Goal: Information Seeking & Learning: Learn about a topic

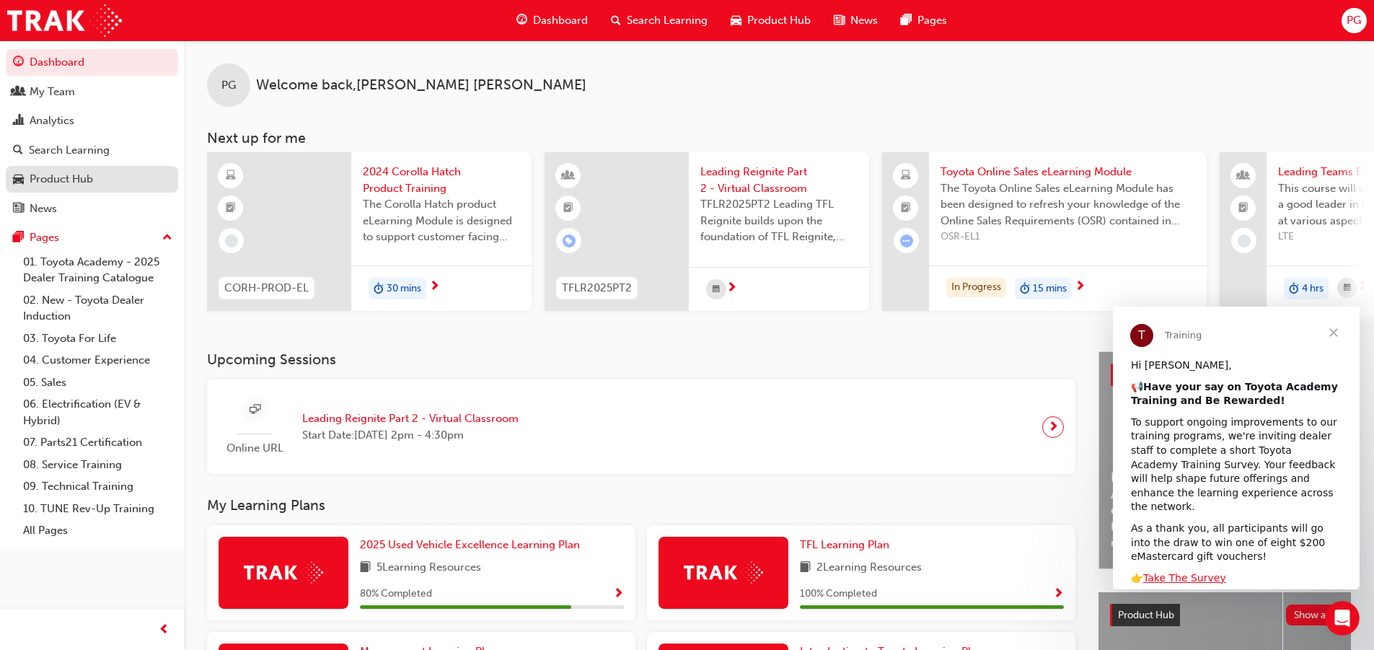
click at [50, 177] on div "Product Hub" at bounding box center [61, 179] width 63 height 17
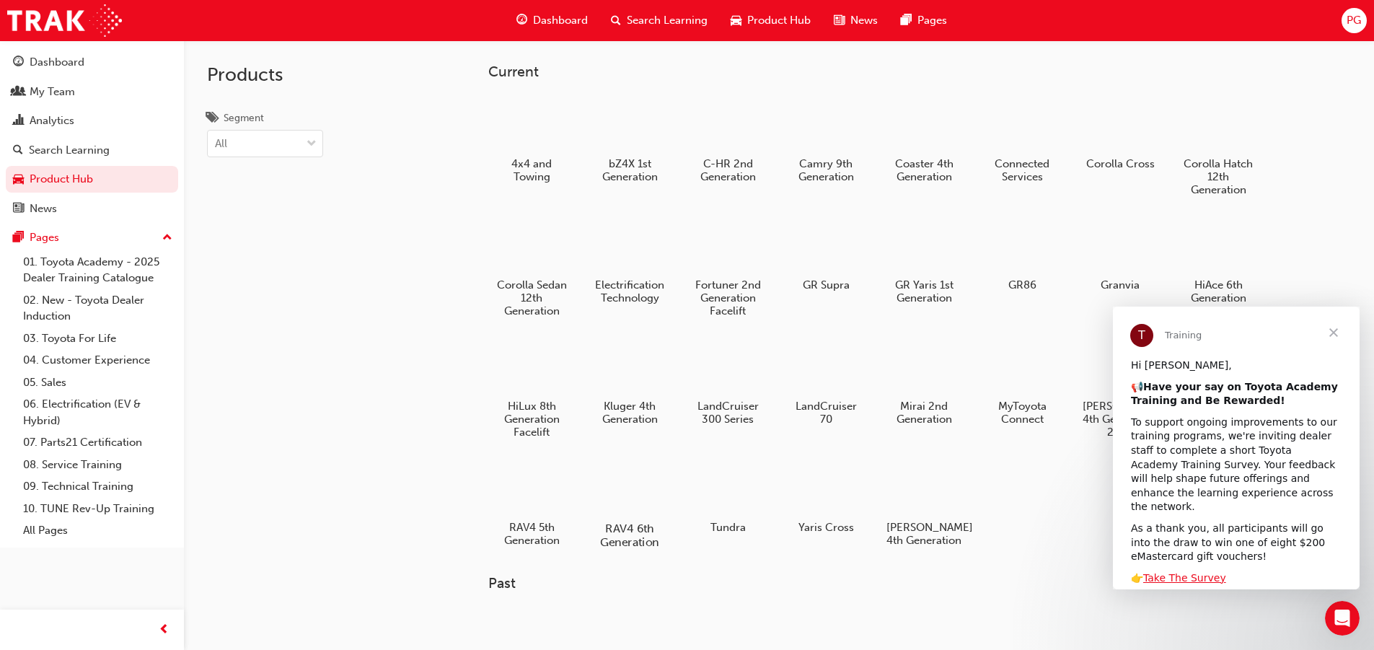
click at [641, 494] on div at bounding box center [629, 487] width 80 height 58
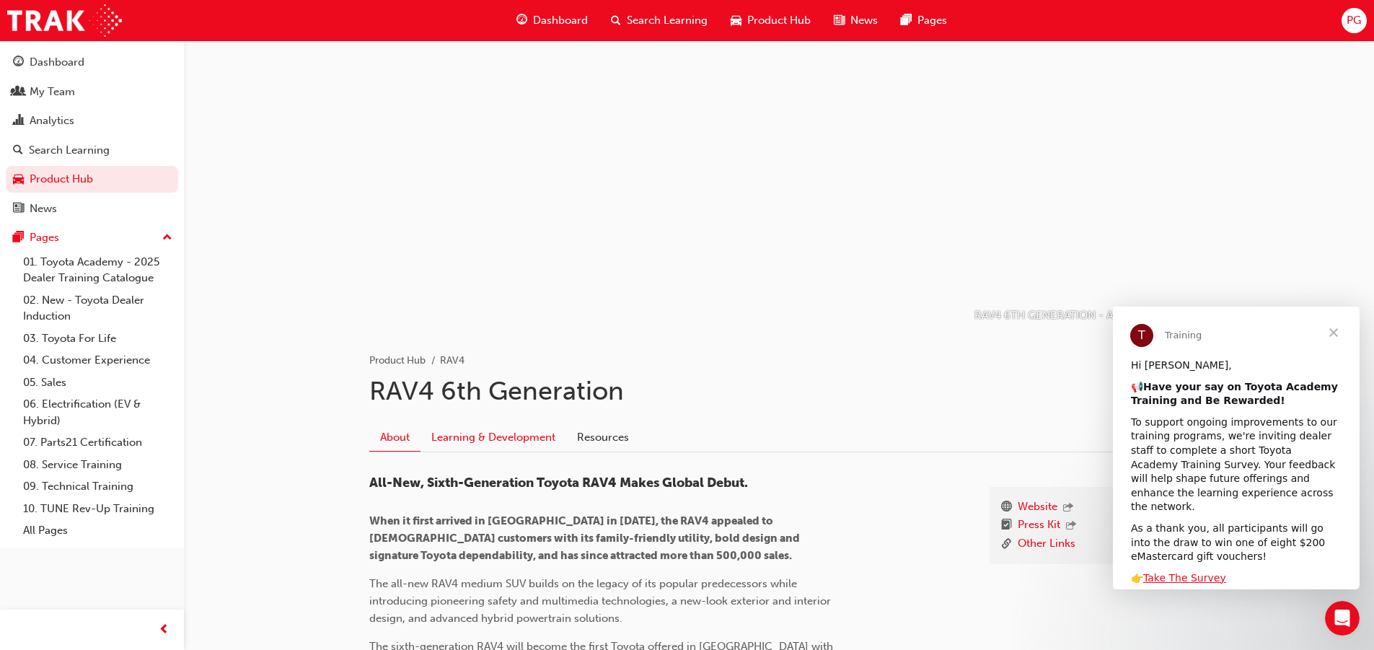
click at [476, 440] on link "Learning & Development" at bounding box center [494, 436] width 146 height 27
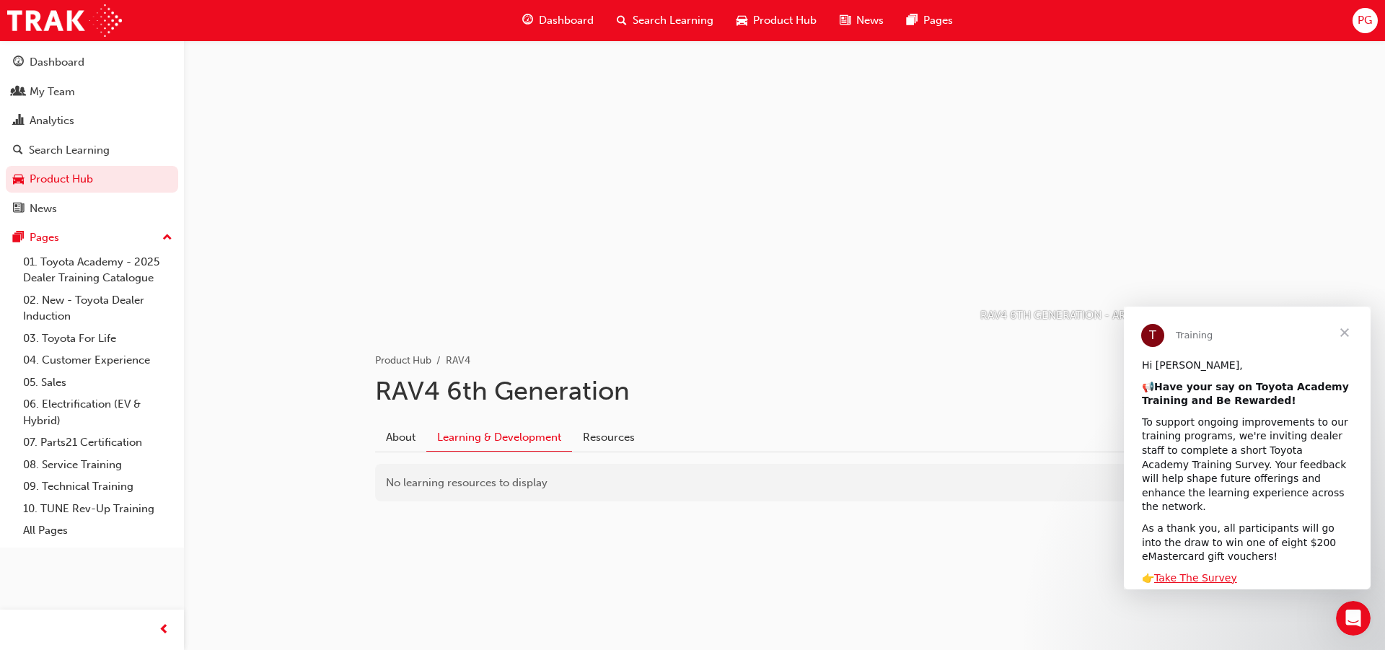
click at [1344, 330] on span "Close" at bounding box center [1345, 333] width 52 height 52
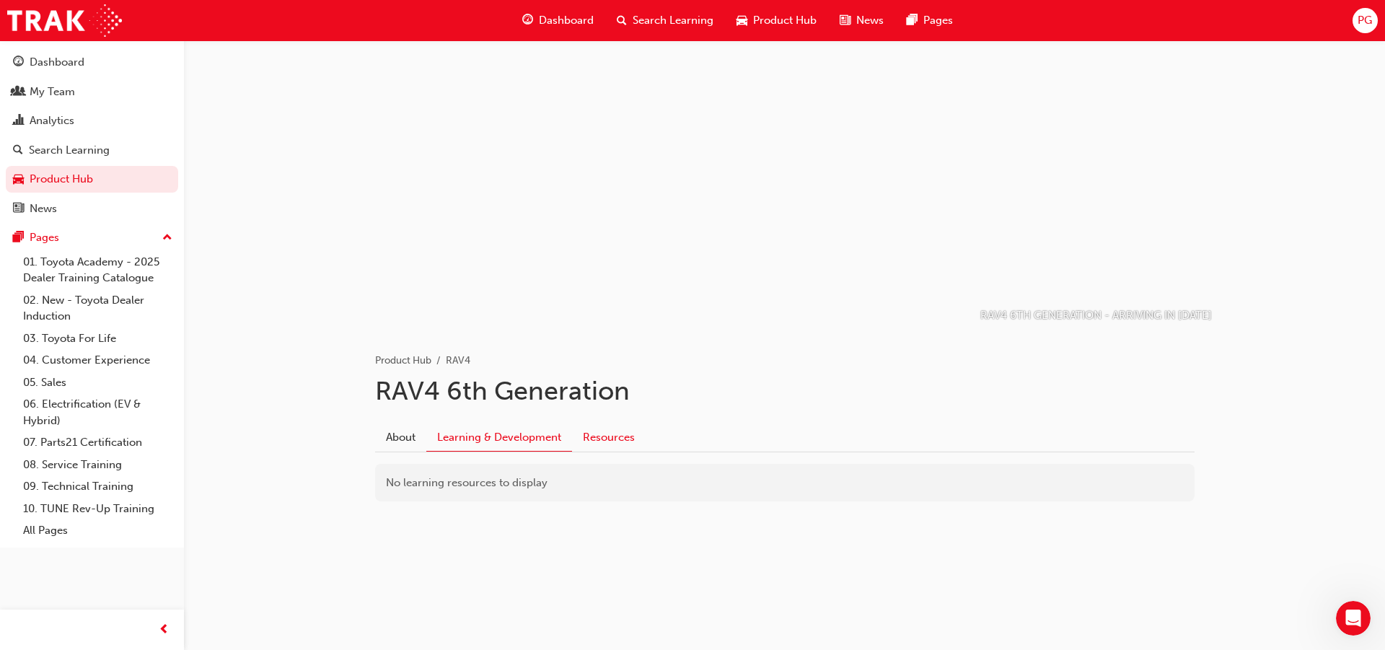
click at [611, 436] on link "Resources" at bounding box center [609, 436] width 74 height 27
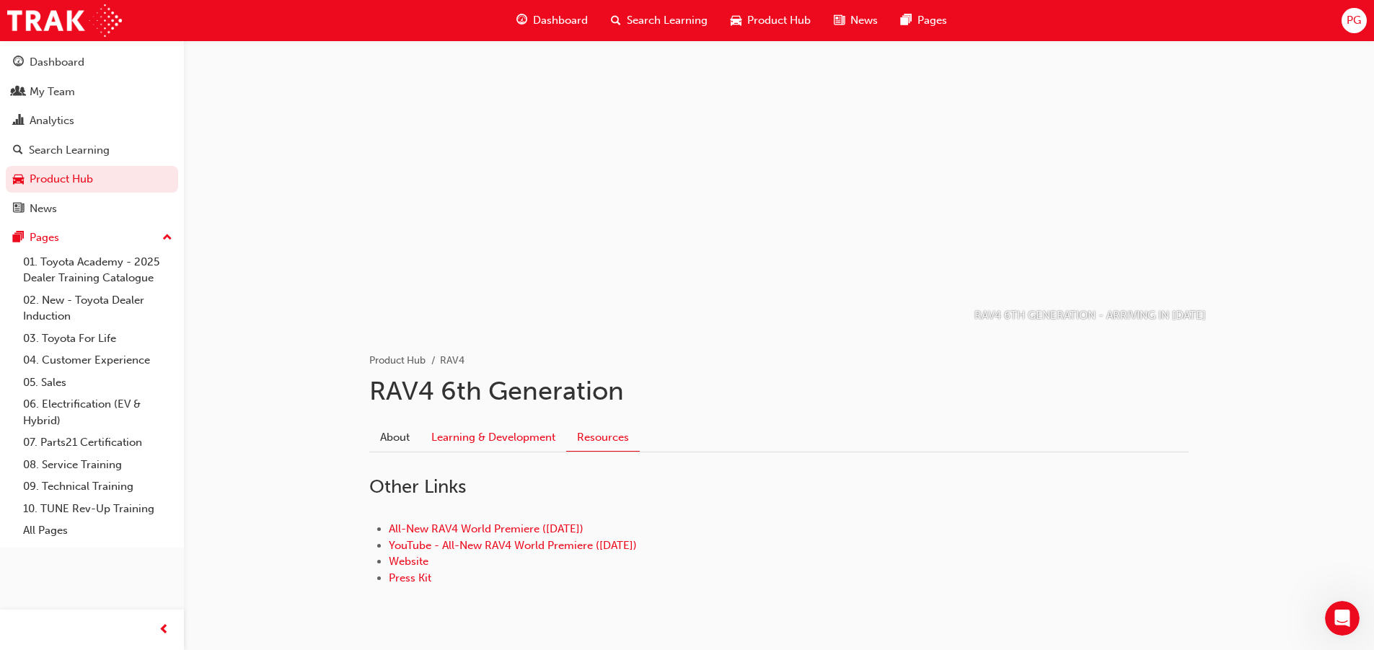
click at [446, 442] on link "Learning & Development" at bounding box center [494, 436] width 146 height 27
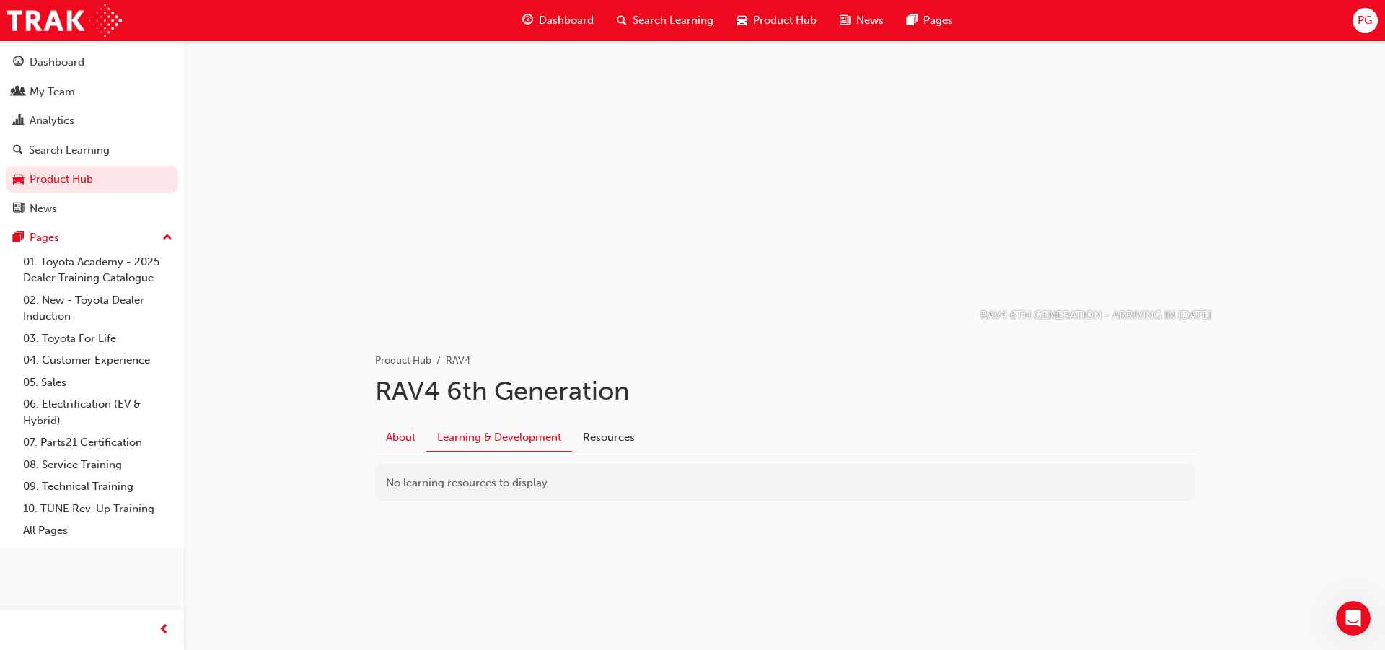
click at [398, 439] on link "About" at bounding box center [400, 436] width 51 height 27
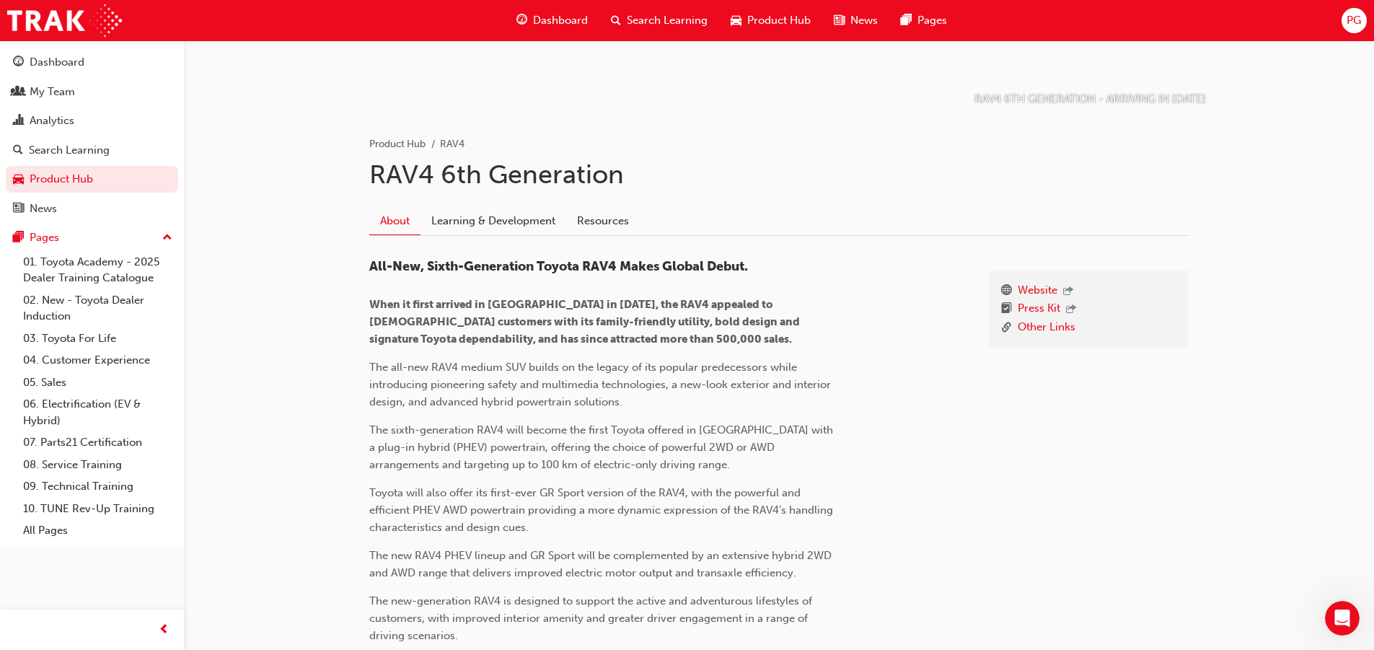
scroll to position [289, 0]
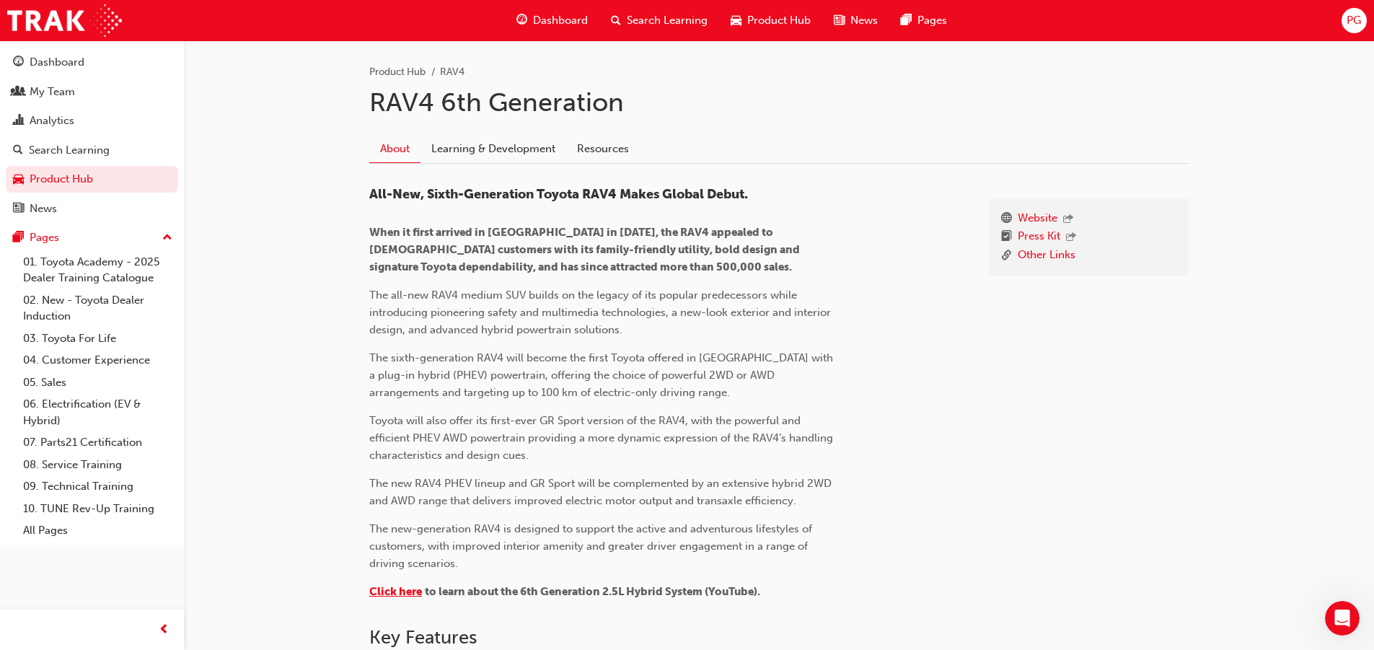
click at [395, 589] on span "Click here" at bounding box center [395, 591] width 53 height 13
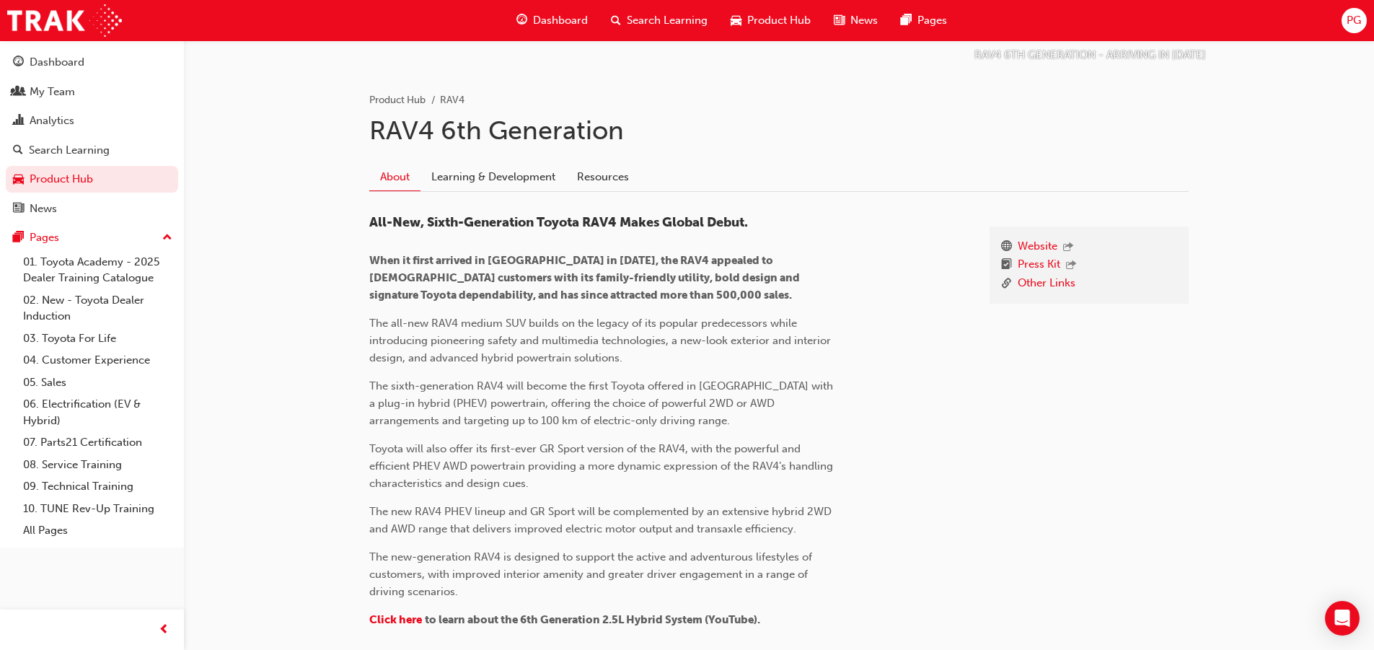
scroll to position [289, 0]
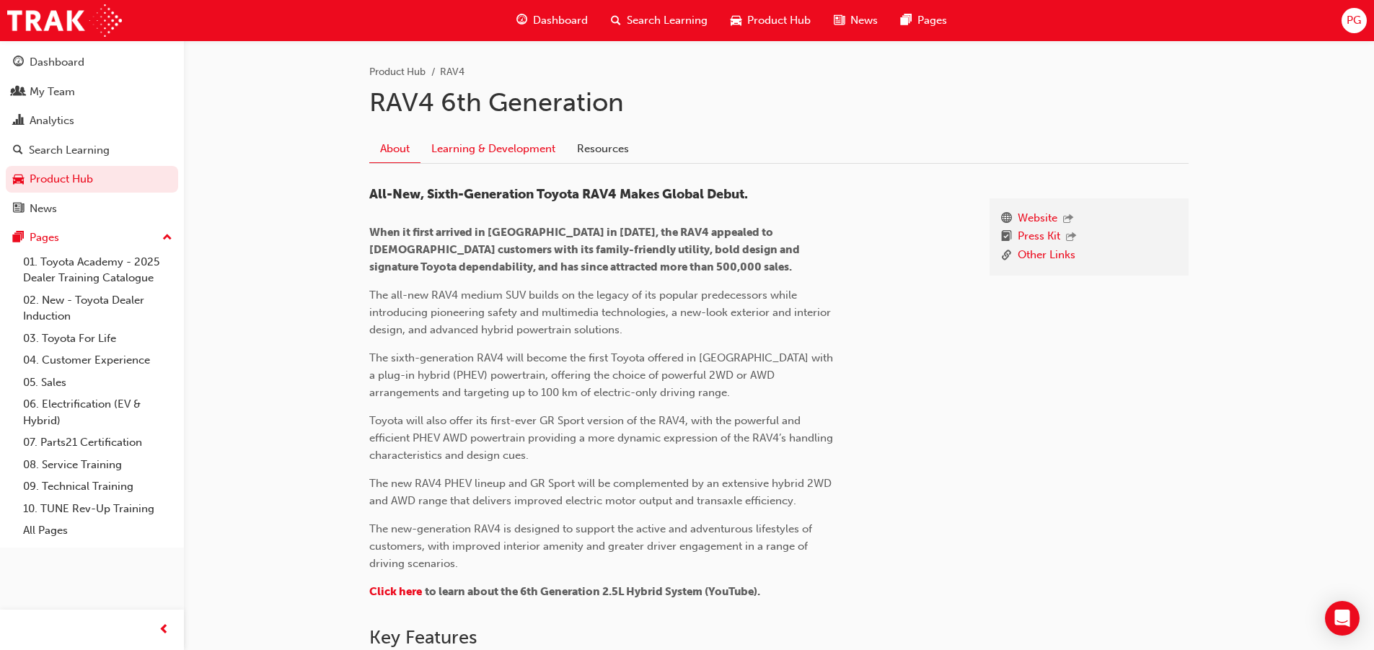
click at [512, 152] on link "Learning & Development" at bounding box center [494, 148] width 146 height 27
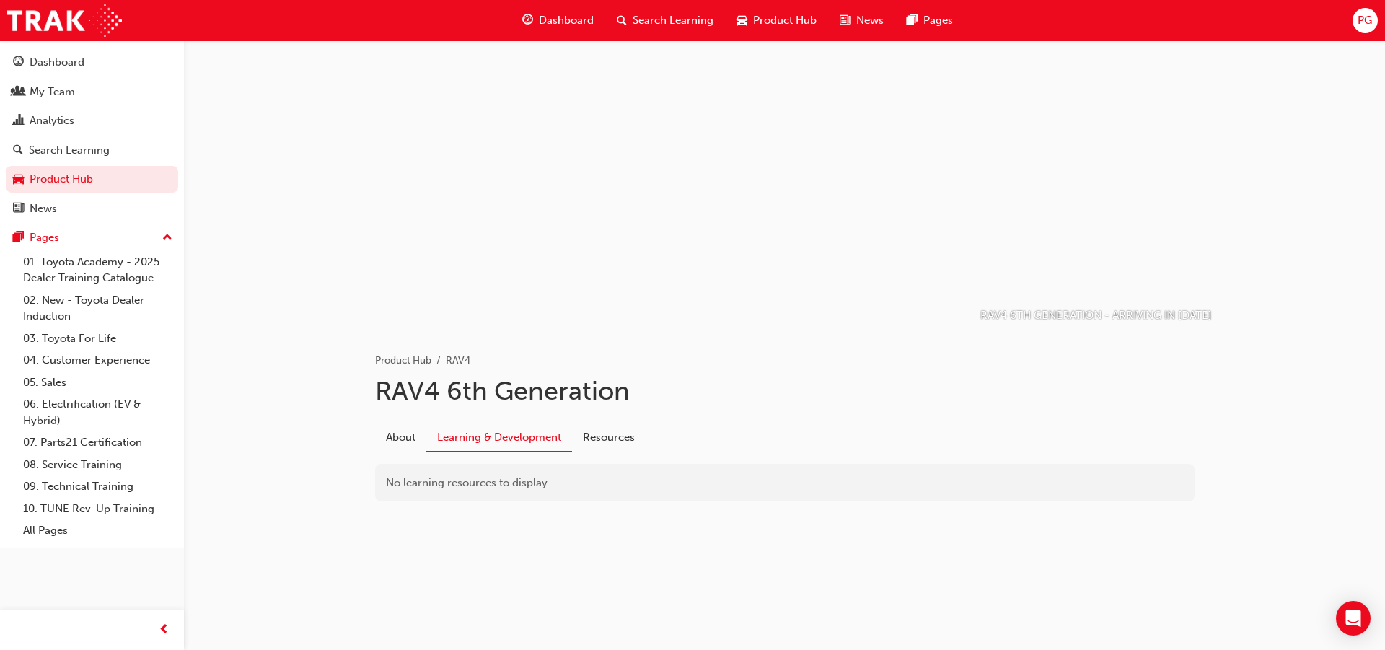
click at [615, 504] on div "Product Hub RAV4 RAV4 6th Generation About Learning & Development Resources No …" at bounding box center [785, 438] width 866 height 219
click at [614, 491] on div "No learning resources to display" at bounding box center [785, 483] width 820 height 38
click at [57, 183] on link "Product Hub" at bounding box center [92, 179] width 172 height 27
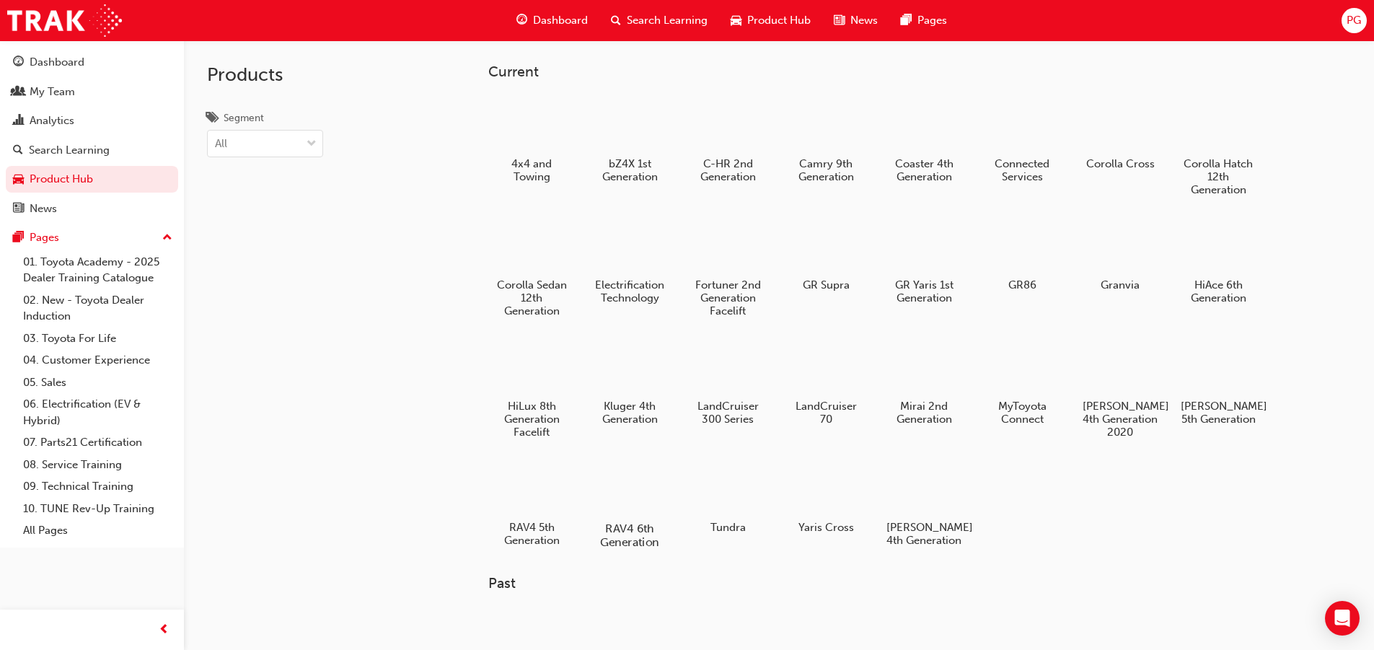
click at [641, 491] on div at bounding box center [629, 487] width 80 height 58
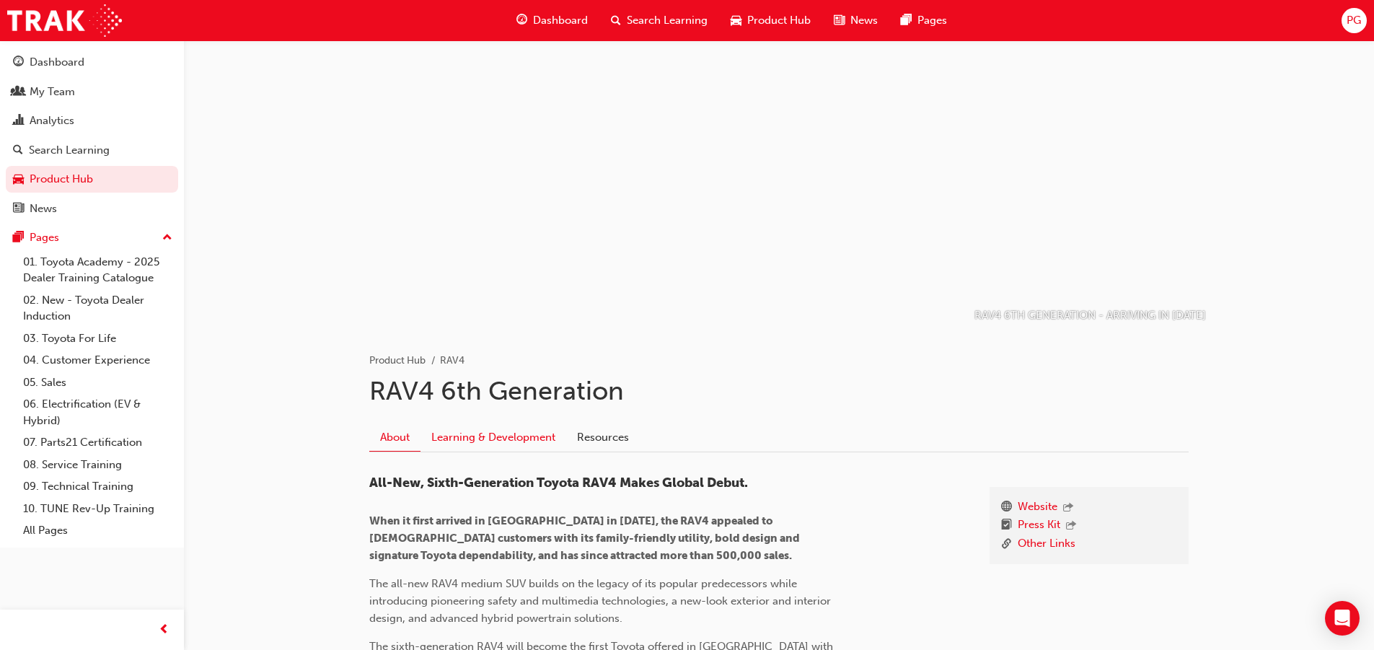
click at [491, 439] on link "Learning & Development" at bounding box center [494, 436] width 146 height 27
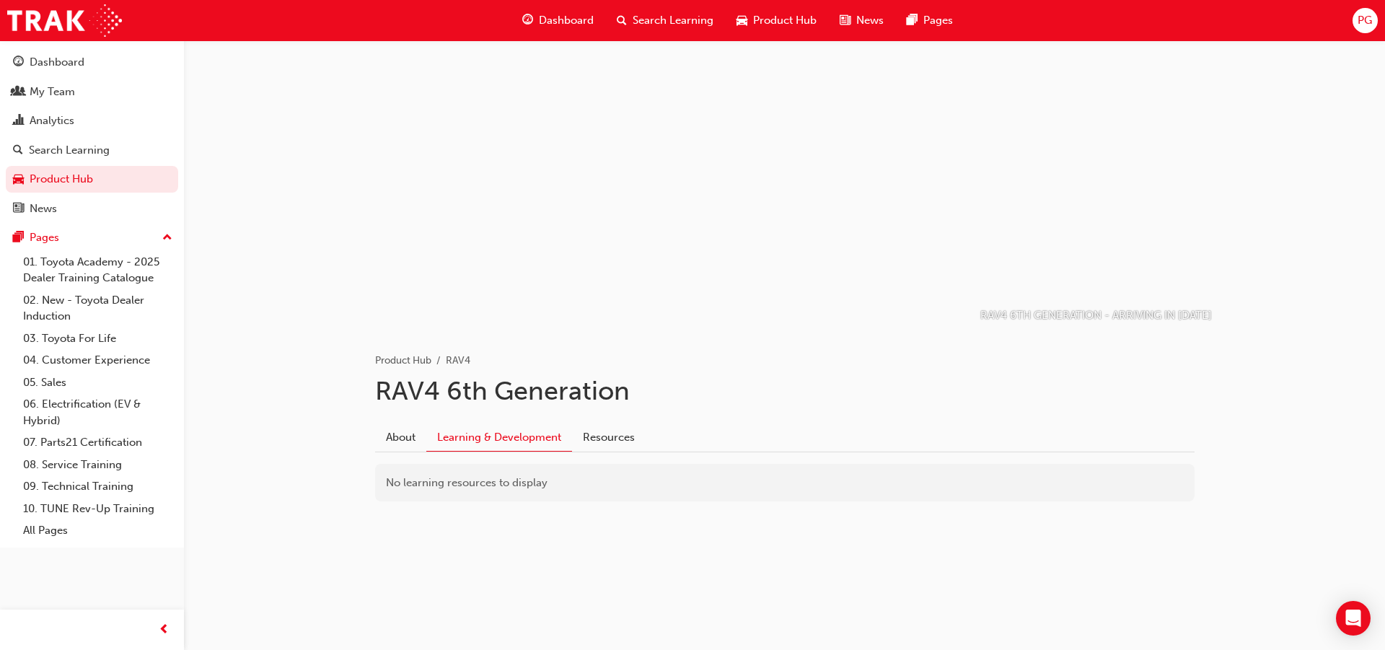
click at [625, 234] on div at bounding box center [785, 184] width 866 height 289
drag, startPoint x: 756, startPoint y: 232, endPoint x: 771, endPoint y: 232, distance: 15.2
click at [771, 232] on div at bounding box center [785, 184] width 866 height 289
click at [778, 309] on div at bounding box center [785, 184] width 866 height 289
